Goal: Information Seeking & Learning: Learn about a topic

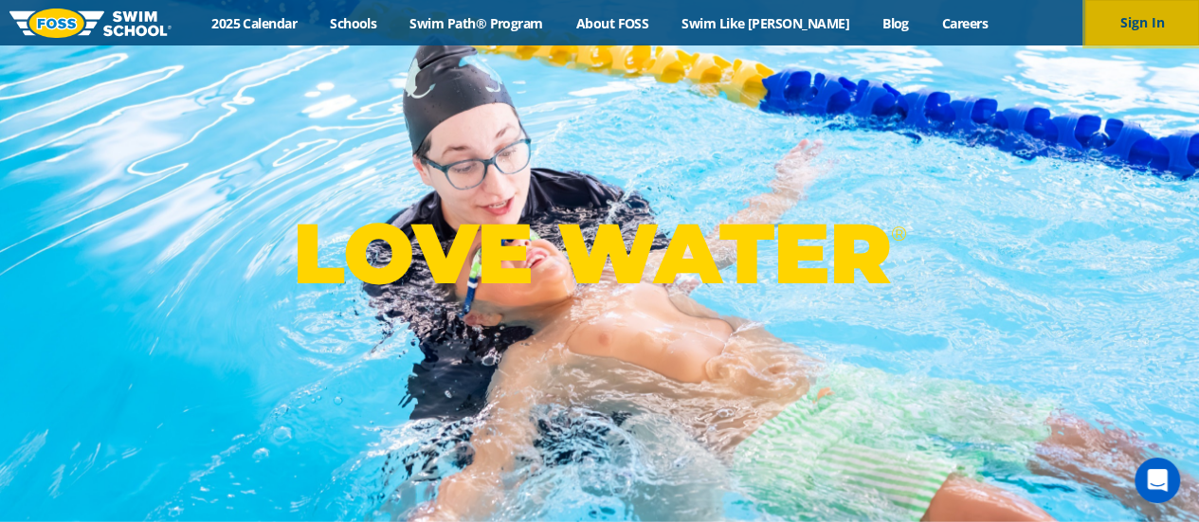
click at [1148, 29] on button "Sign In" at bounding box center [1142, 22] width 114 height 45
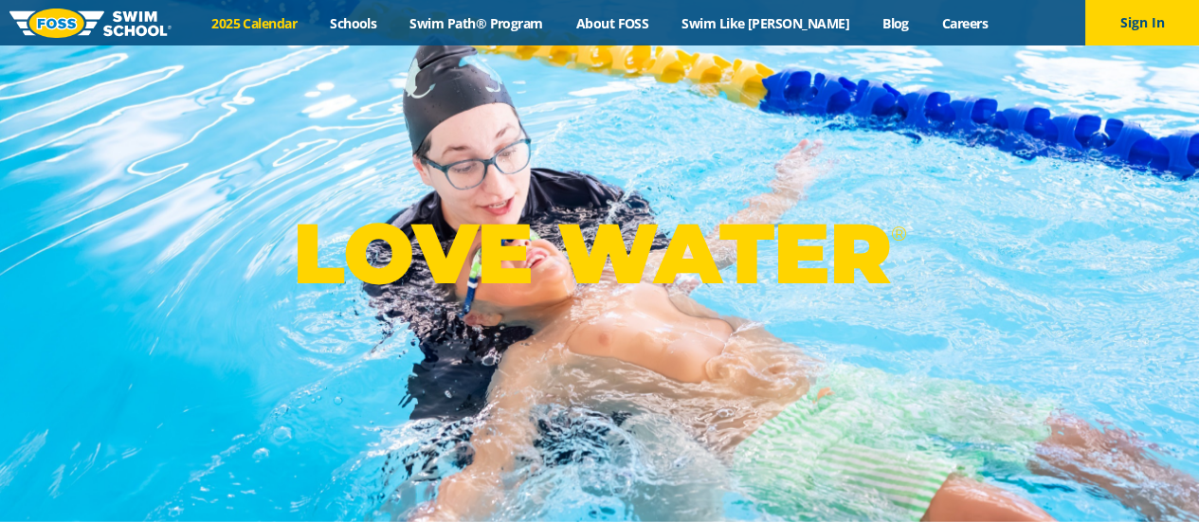
click at [271, 17] on link "2025 Calendar" at bounding box center [254, 23] width 118 height 18
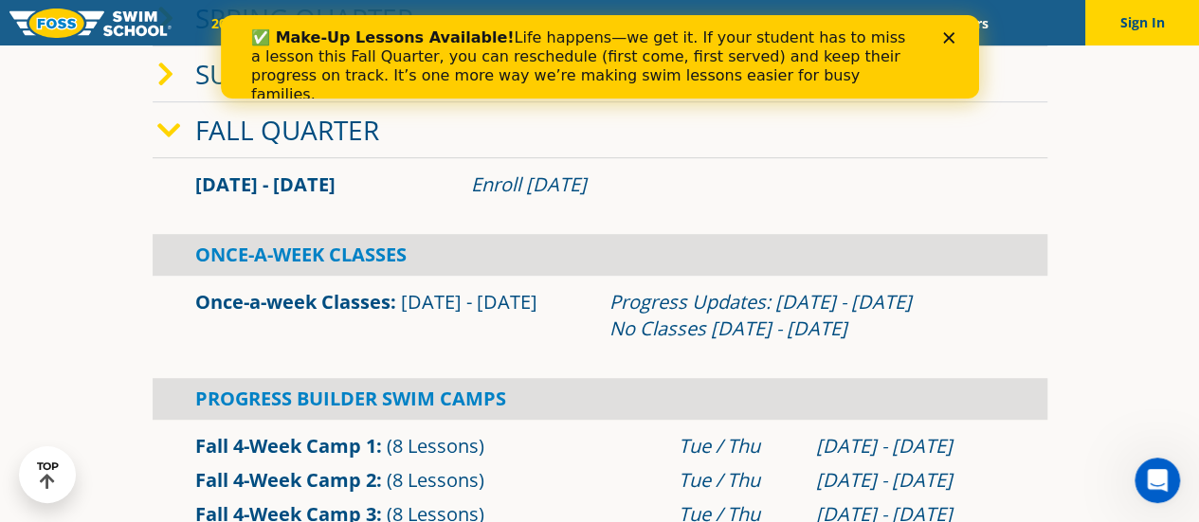
click at [958, 38] on div "Close" at bounding box center [951, 37] width 19 height 11
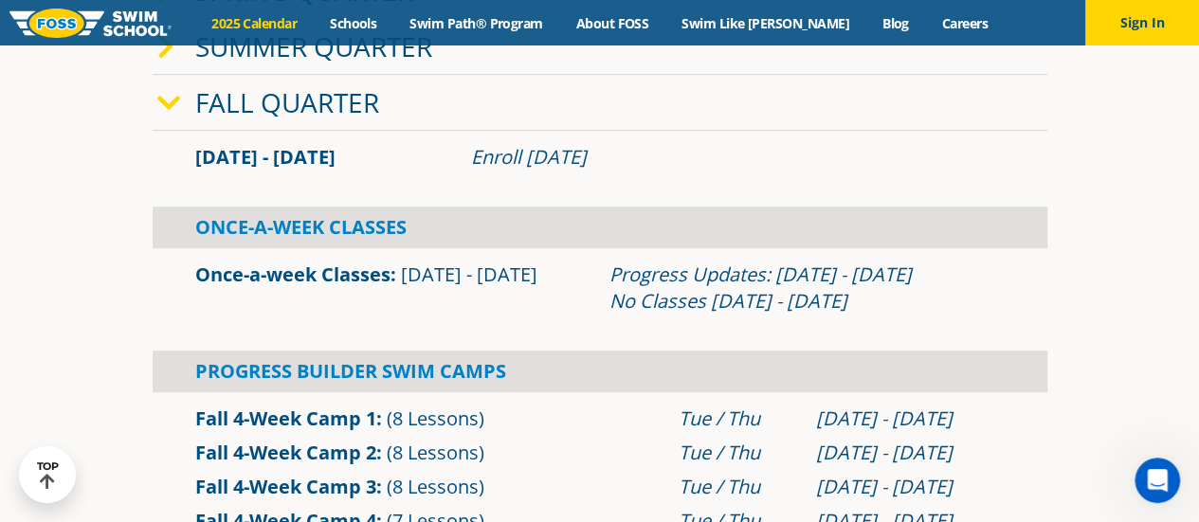
scroll to position [442, 0]
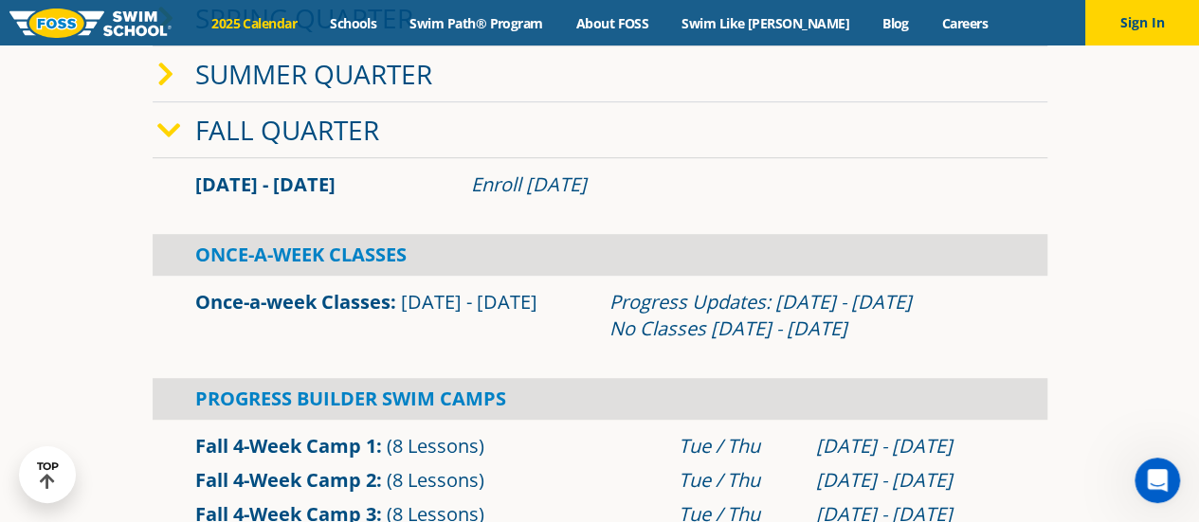
click at [171, 134] on icon at bounding box center [169, 131] width 24 height 27
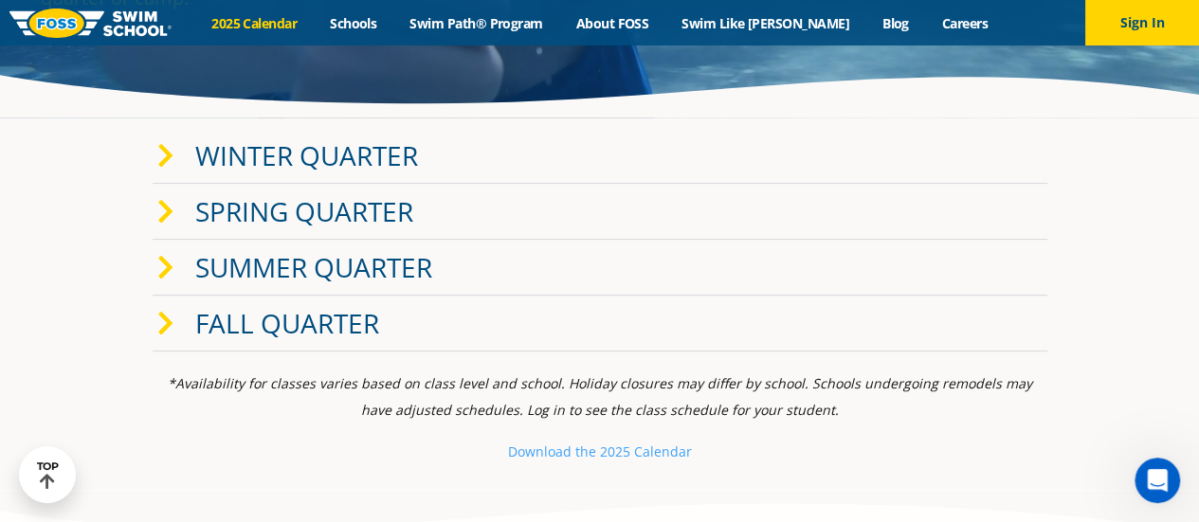
scroll to position [221, 0]
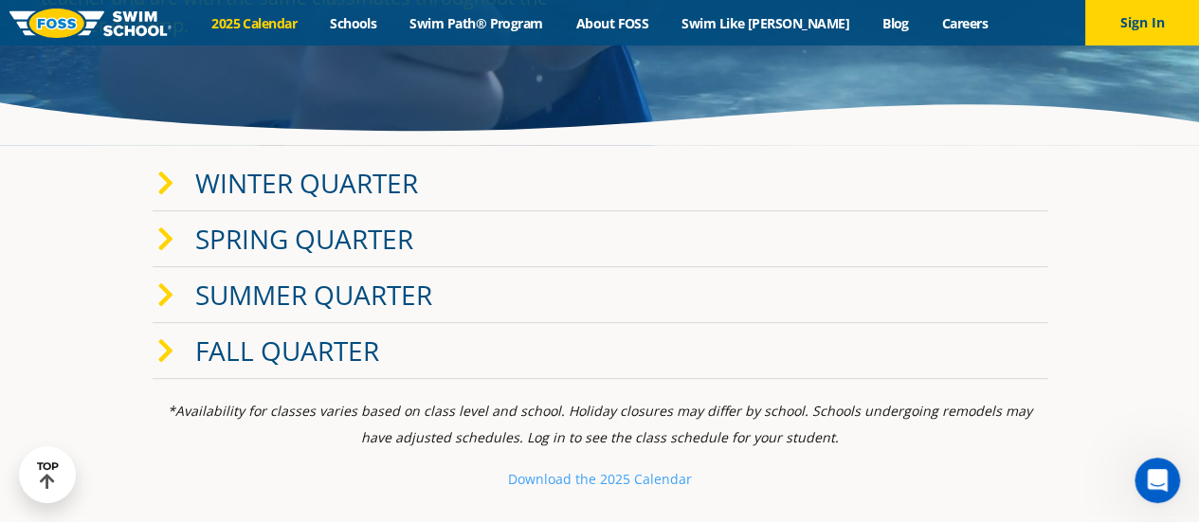
click at [168, 188] on icon at bounding box center [165, 184] width 17 height 27
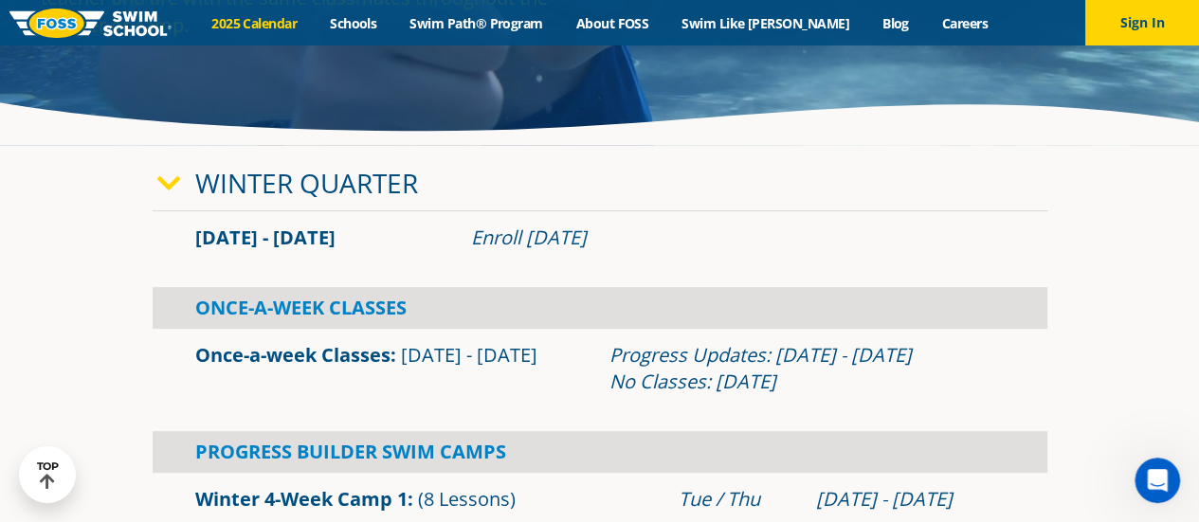
click at [171, 182] on icon at bounding box center [169, 184] width 24 height 27
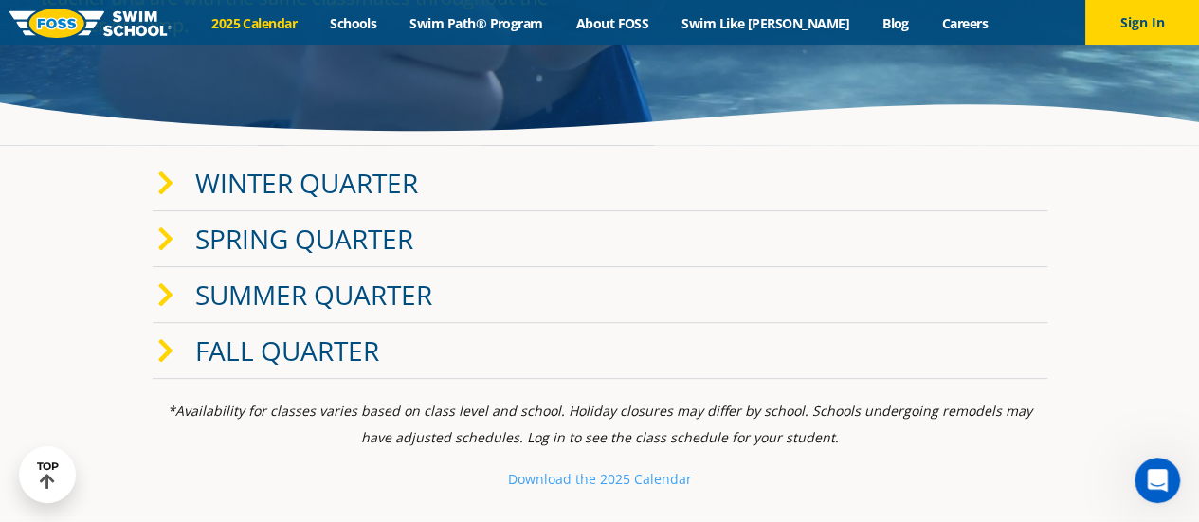
click at [168, 242] on icon at bounding box center [165, 240] width 17 height 27
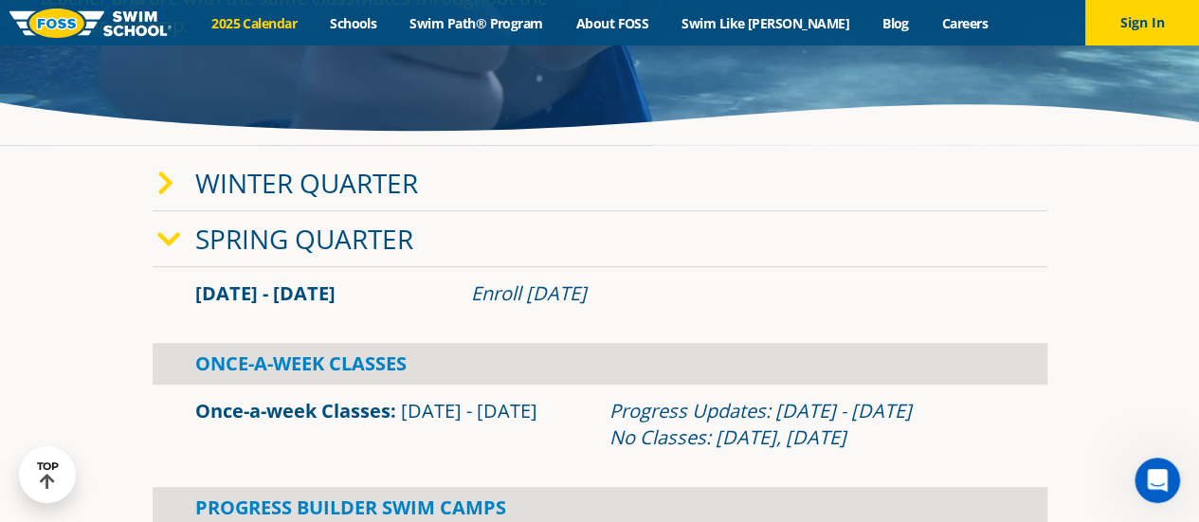
click at [163, 236] on icon at bounding box center [169, 240] width 24 height 27
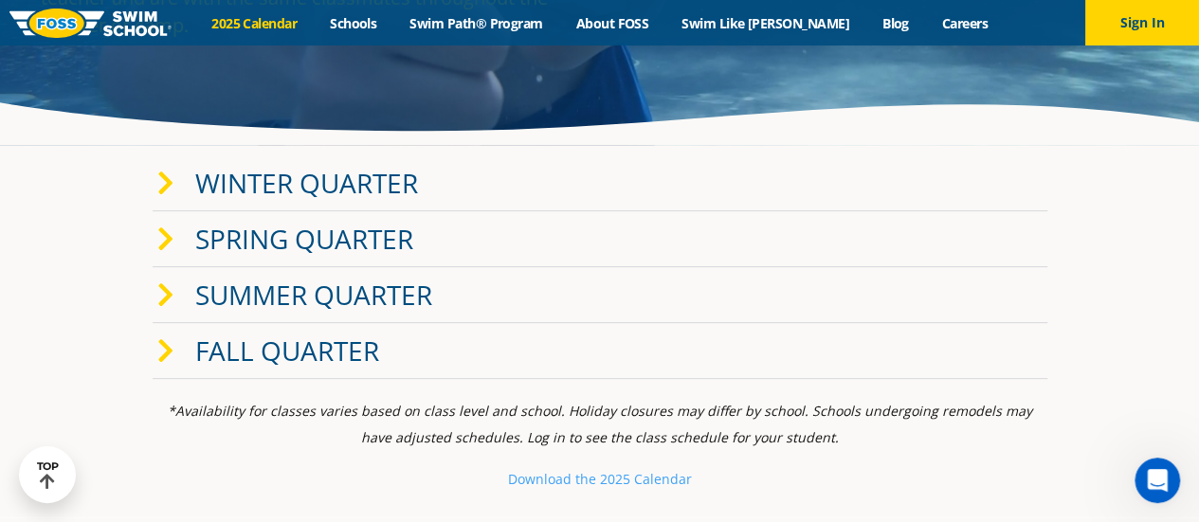
click at [162, 343] on icon at bounding box center [165, 351] width 17 height 27
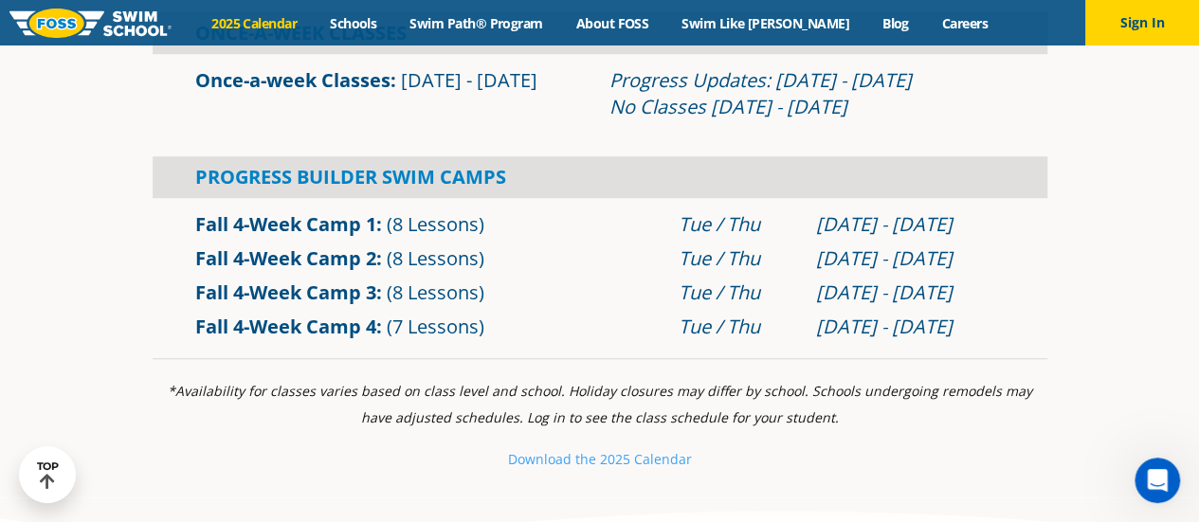
scroll to position [442, 0]
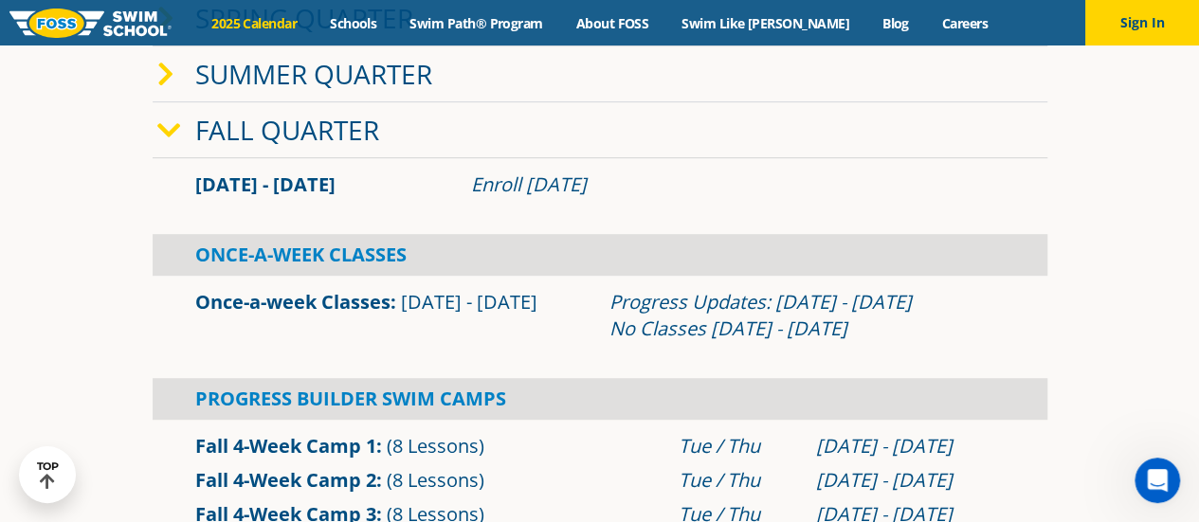
click at [169, 126] on icon at bounding box center [169, 131] width 24 height 27
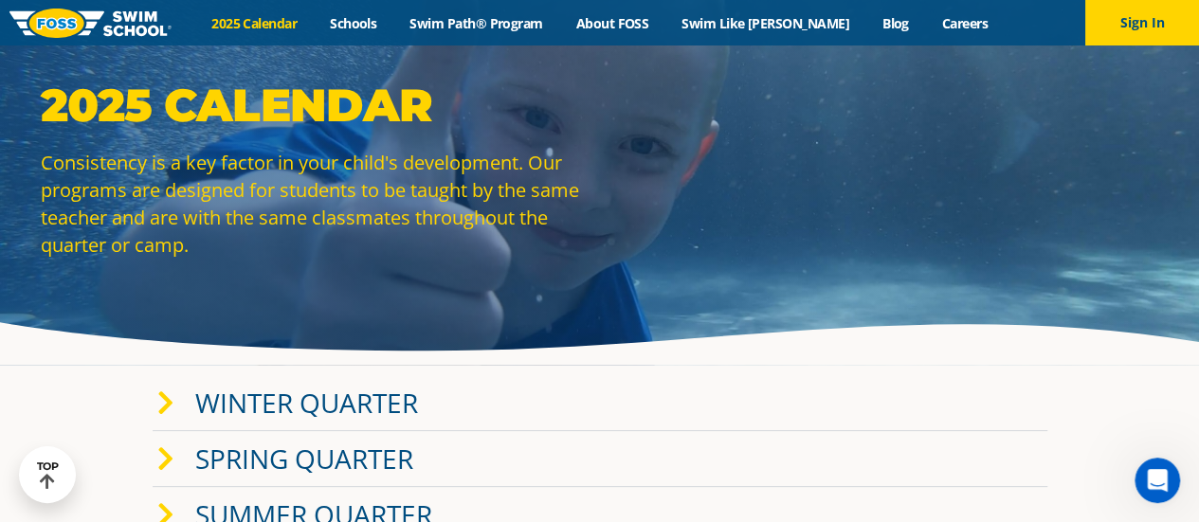
scroll to position [0, 0]
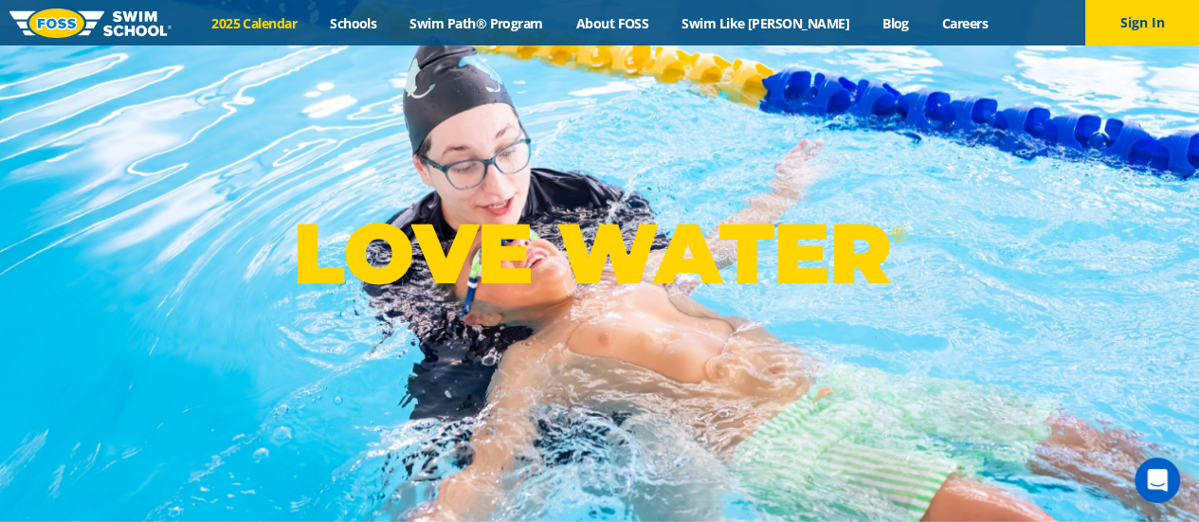
click at [282, 27] on link "2025 Calendar" at bounding box center [254, 23] width 118 height 18
